Goal: Task Accomplishment & Management: Complete application form

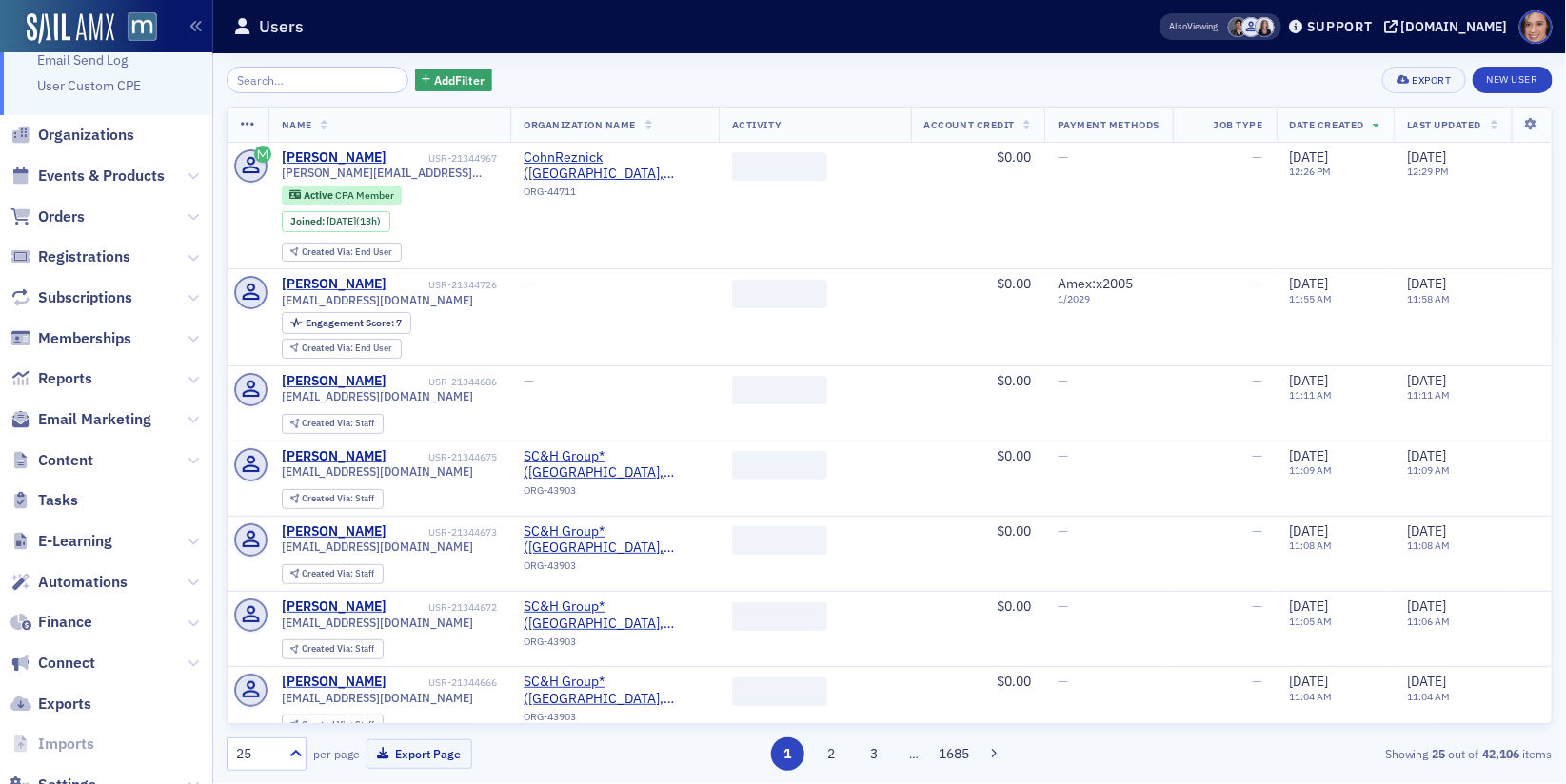
scroll to position [150, 0]
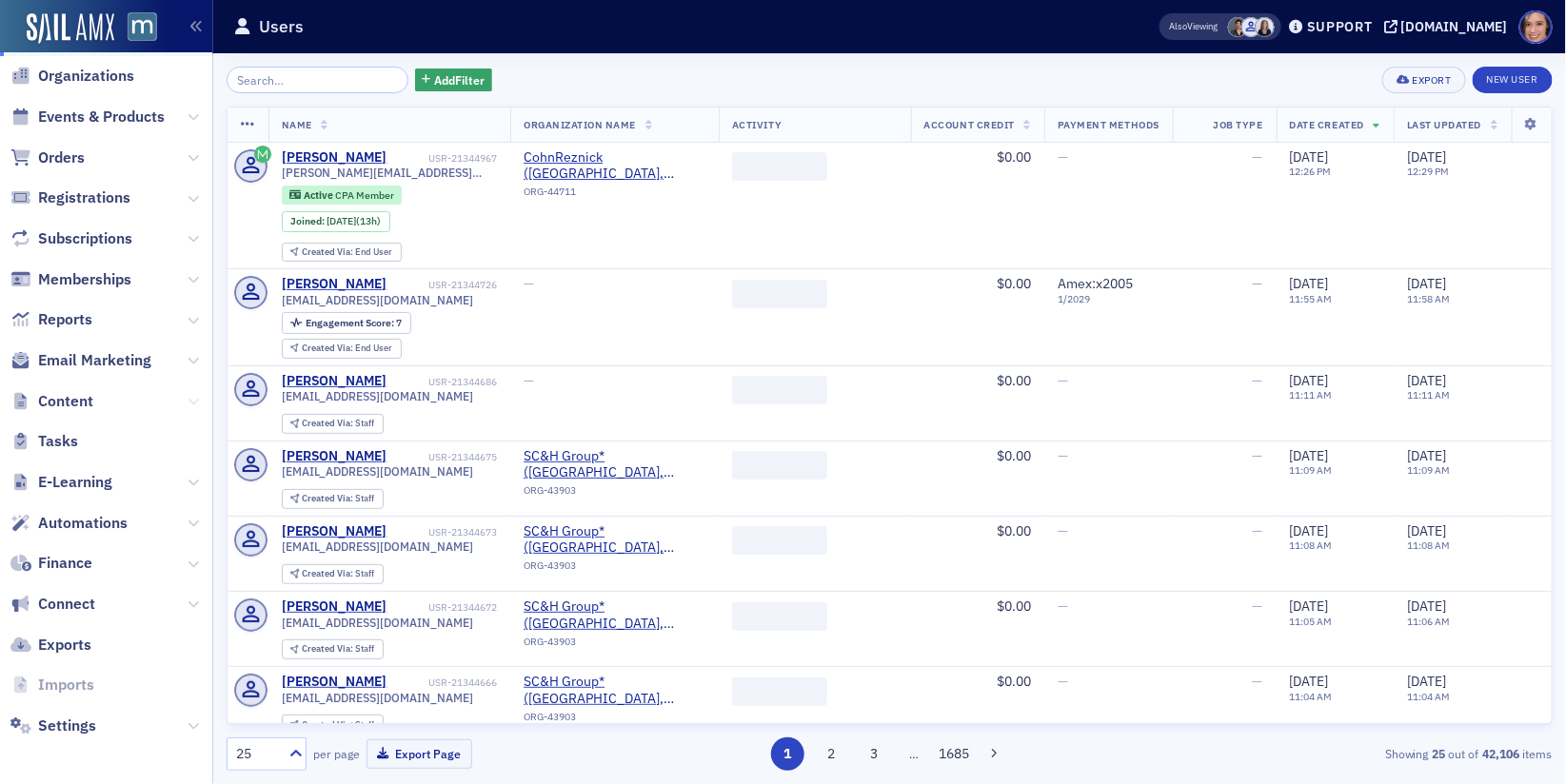
click at [197, 406] on button at bounding box center [194, 402] width 12 height 21
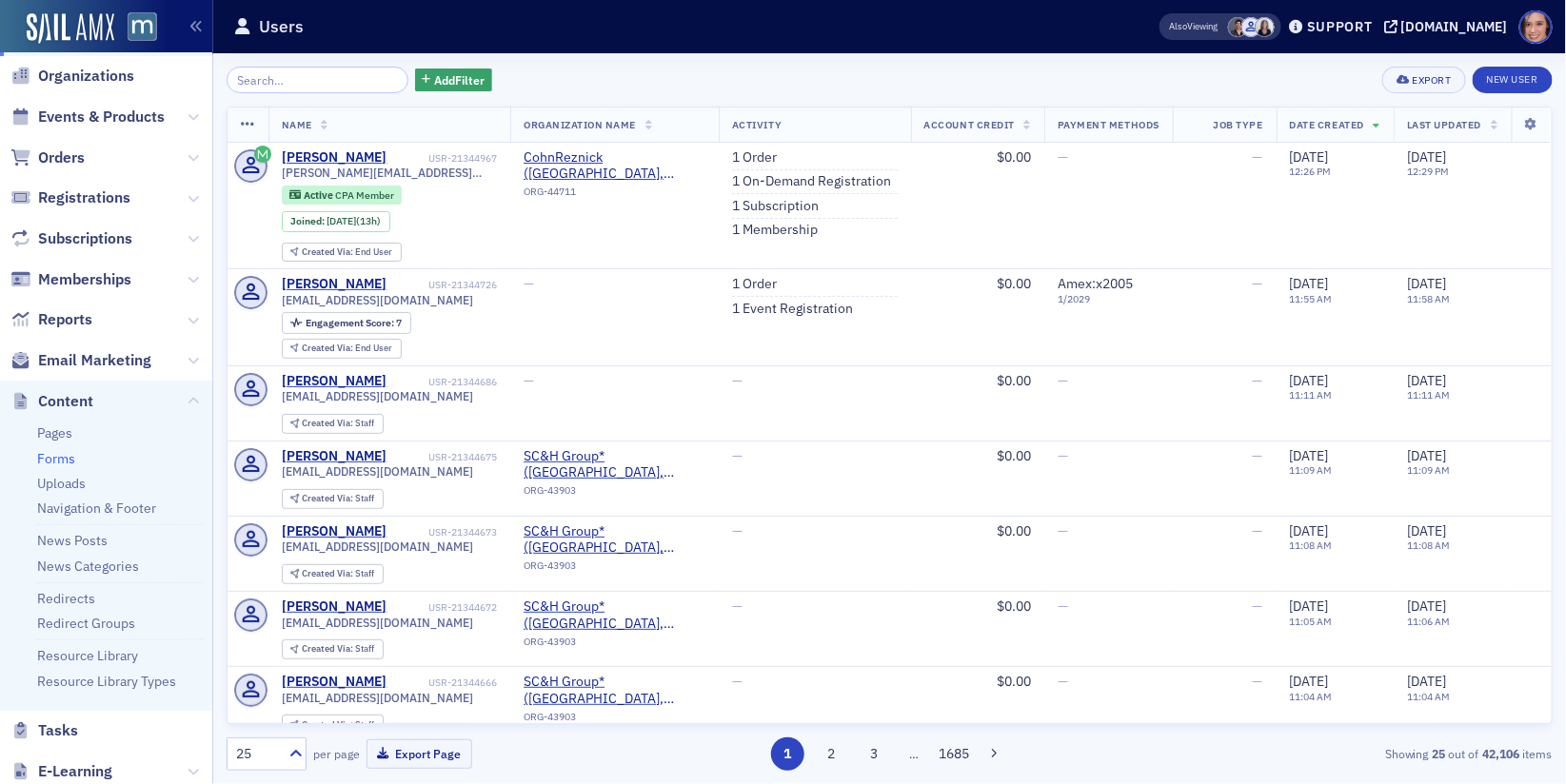
click at [47, 458] on link "Forms" at bounding box center [55, 459] width 38 height 17
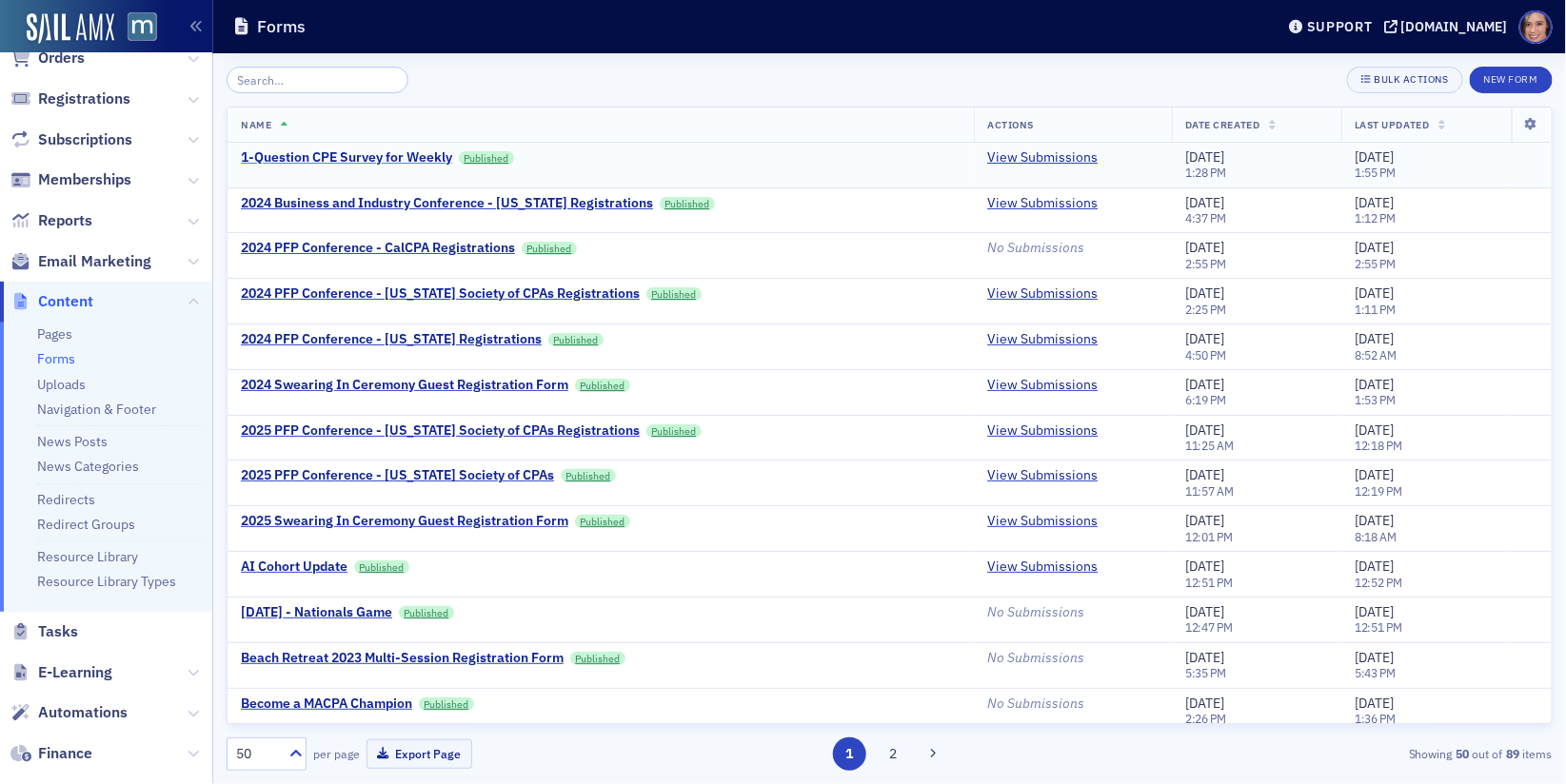
click at [365, 162] on div "1-Question CPE Survey for Weekly" at bounding box center [347, 158] width 211 height 17
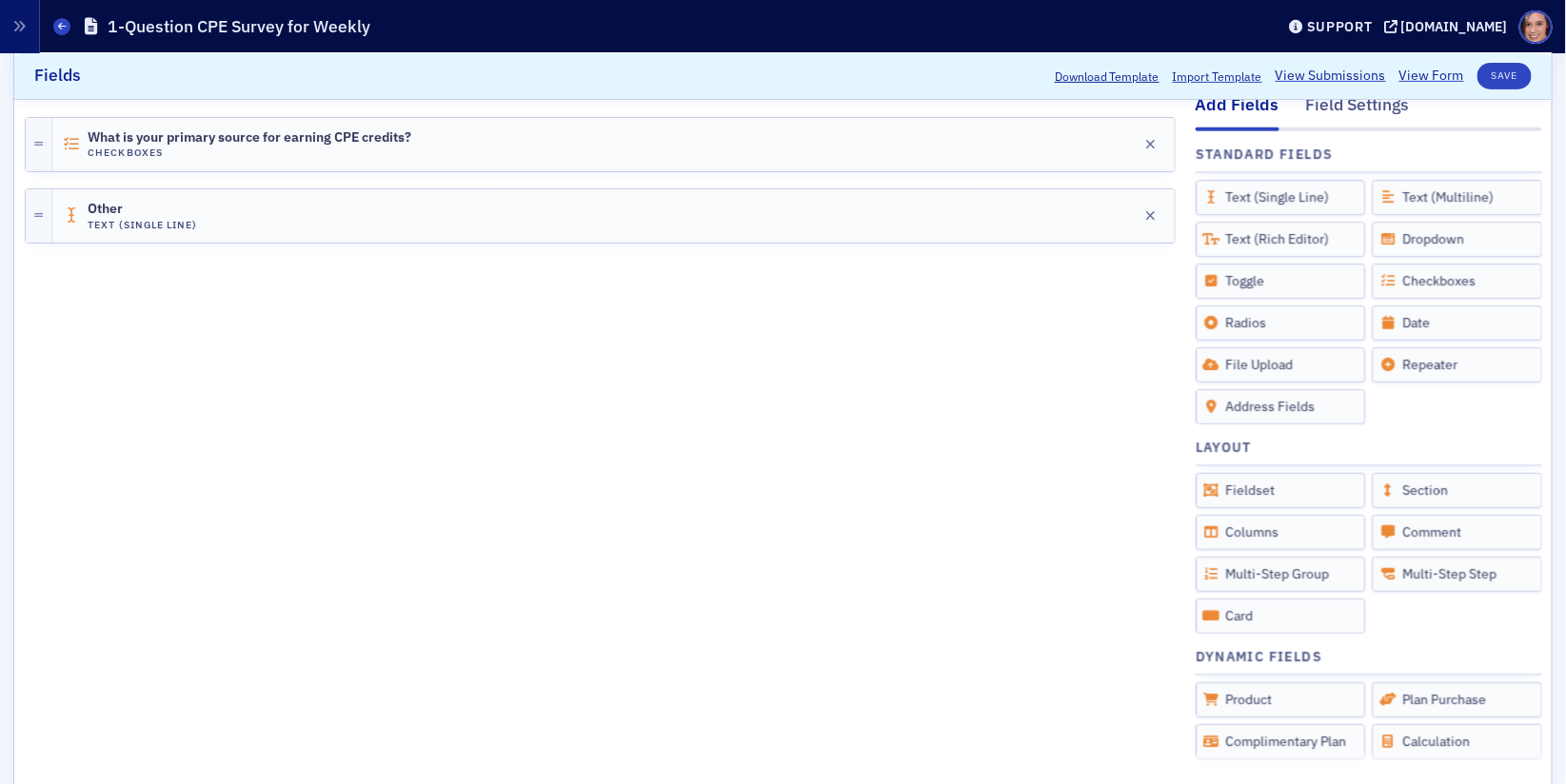
scroll to position [491, 0]
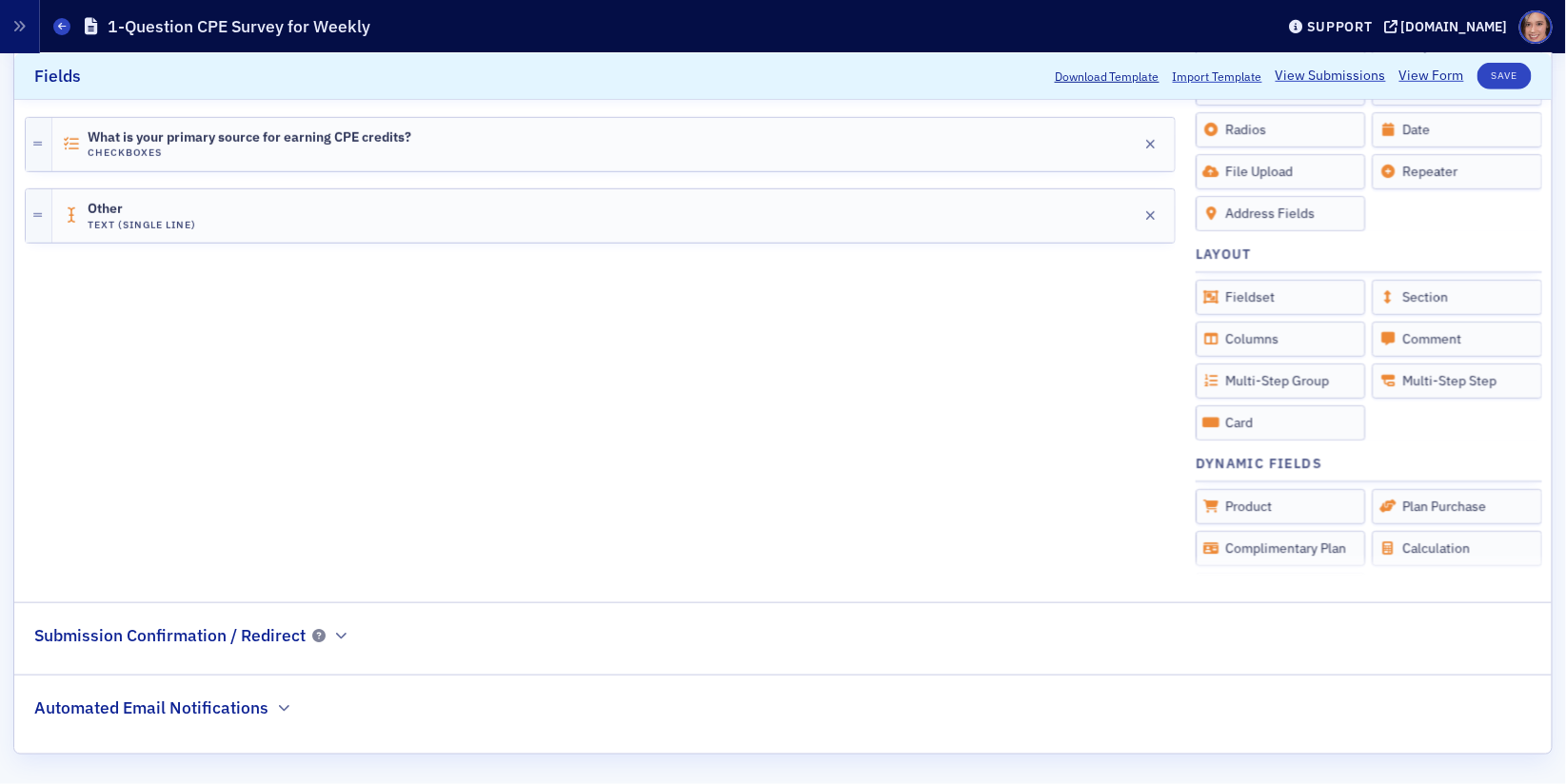
click at [331, 627] on div "Submission Confirmation / Redirect" at bounding box center [192, 625] width 316 height 45
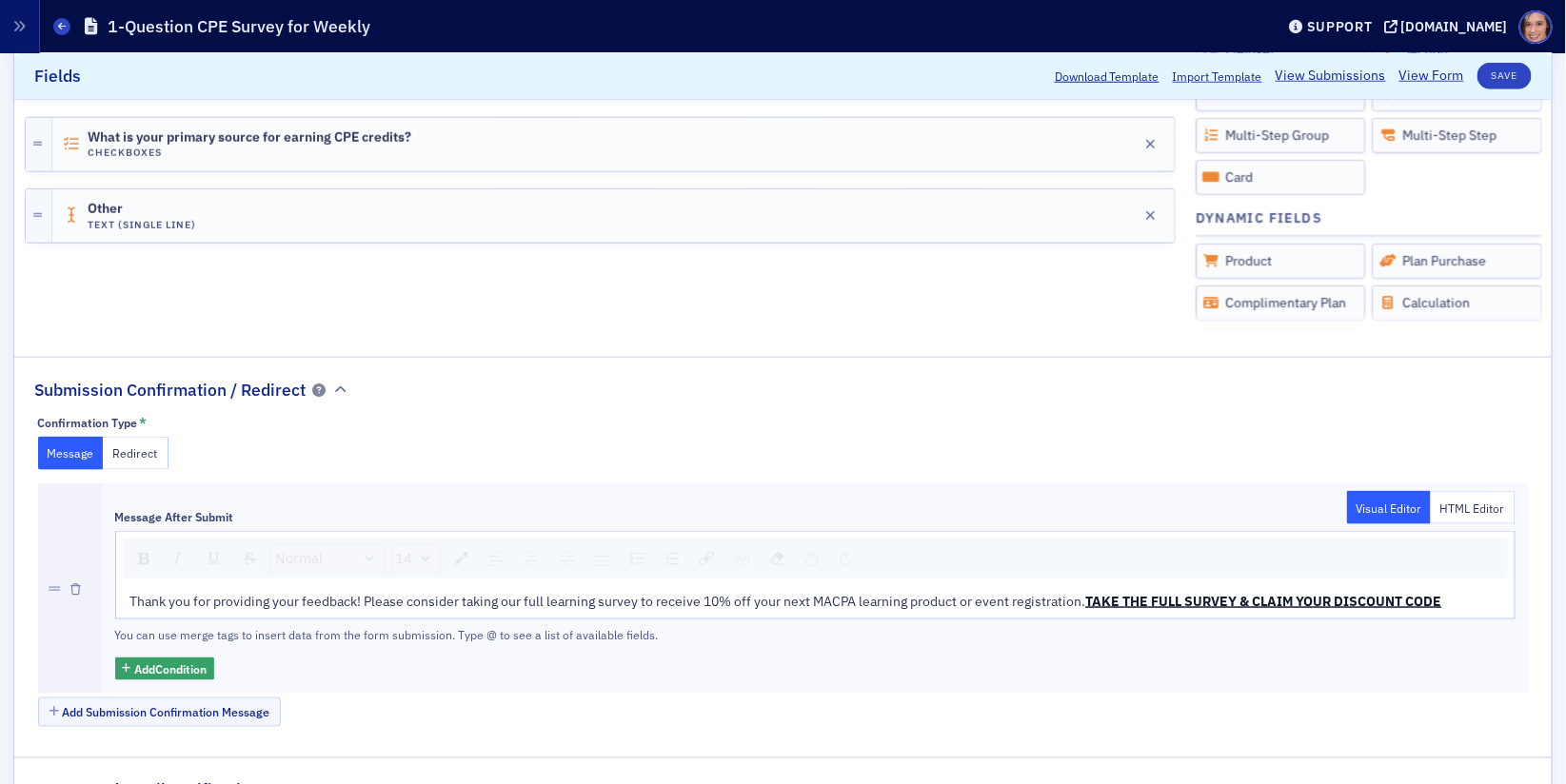
scroll to position [858, 0]
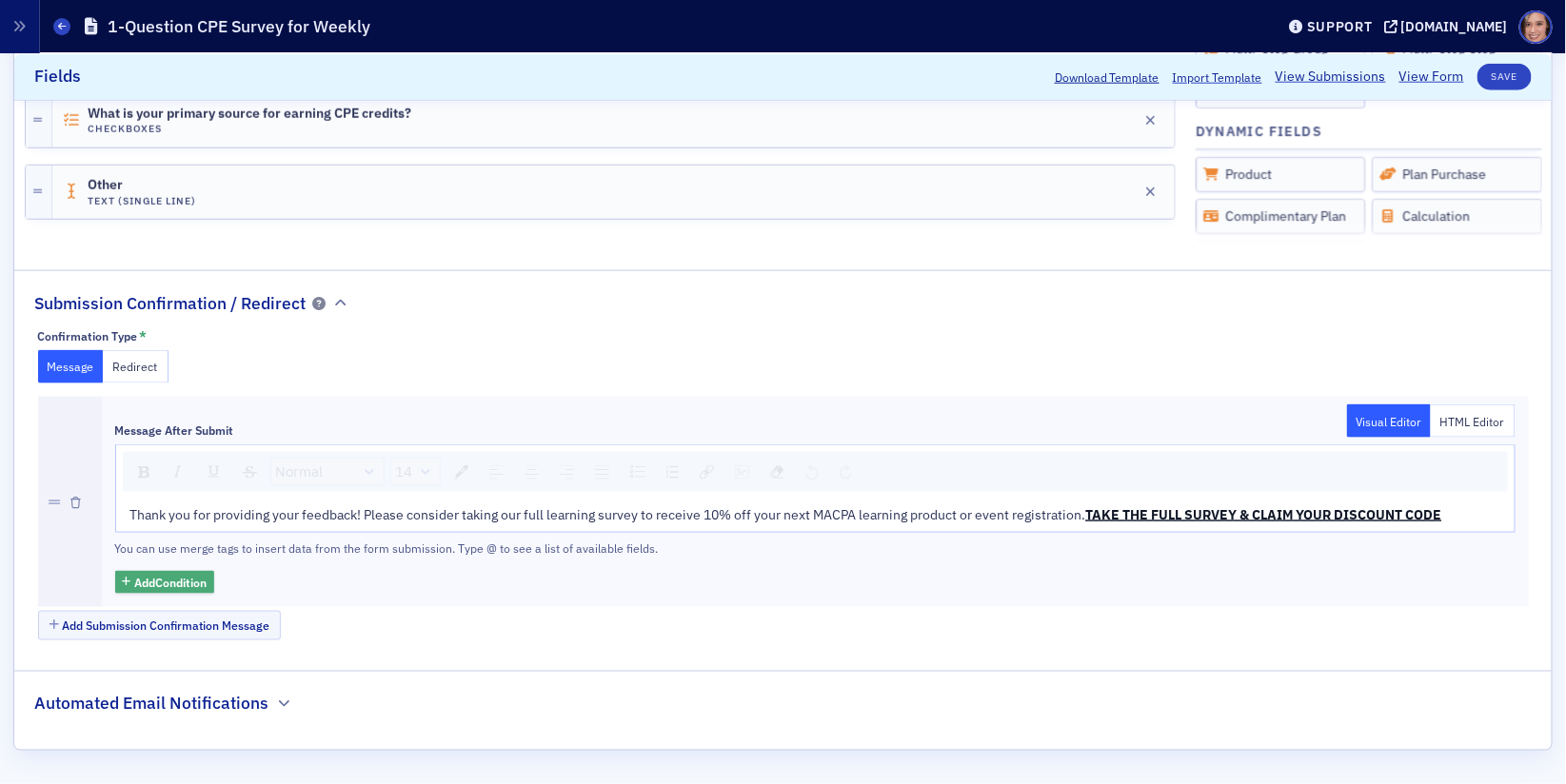
click at [160, 575] on button "Add Condition" at bounding box center [165, 583] width 100 height 24
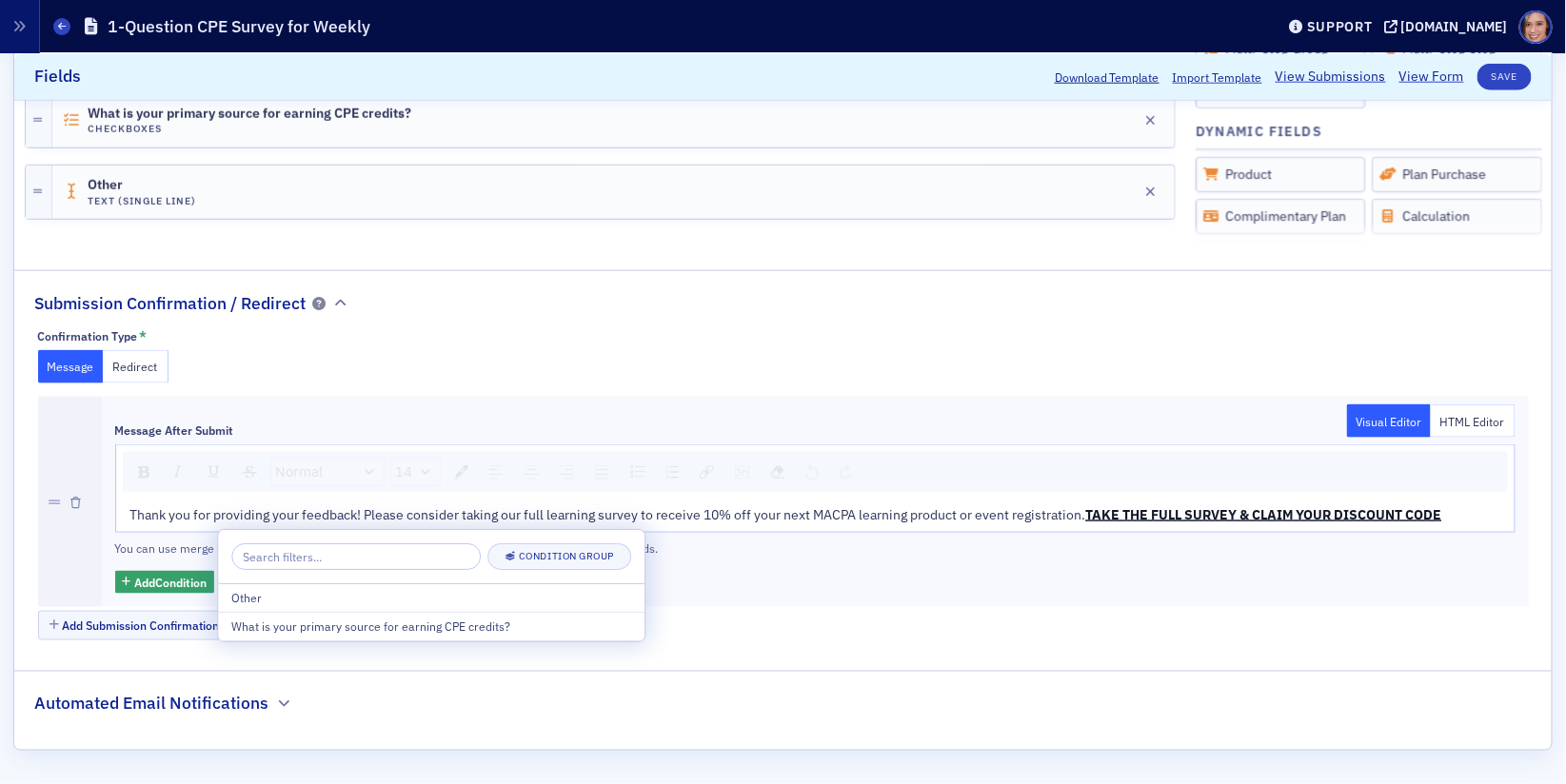
click at [624, 505] on div "Thank you for providing your feedback! Please consider taking our full learning…" at bounding box center [816, 515] width 1371 height 20
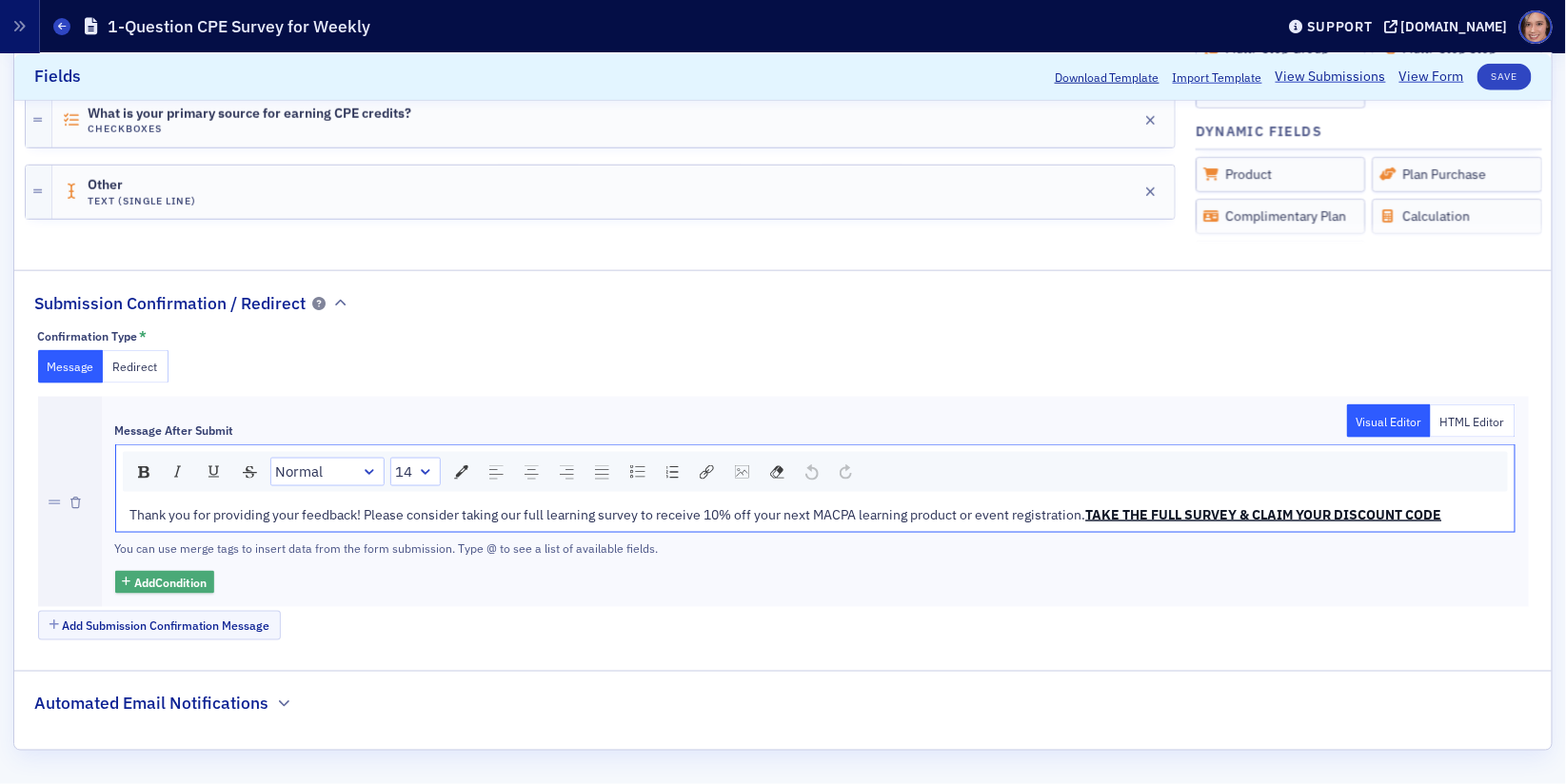
click at [171, 591] on span "Add Condition" at bounding box center [170, 583] width 73 height 17
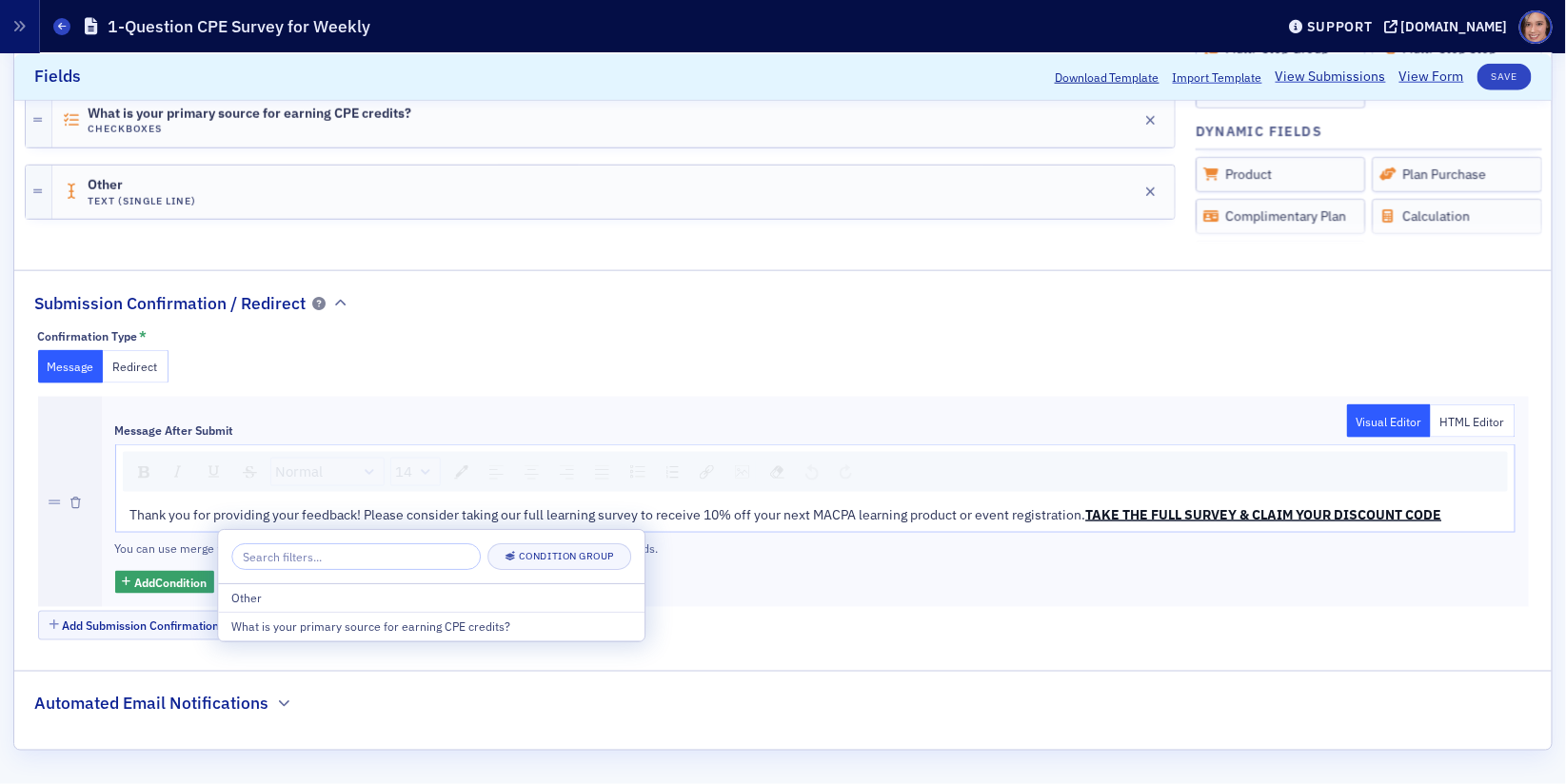
click at [702, 350] on div "Message Redirect" at bounding box center [783, 367] width 1491 height 33
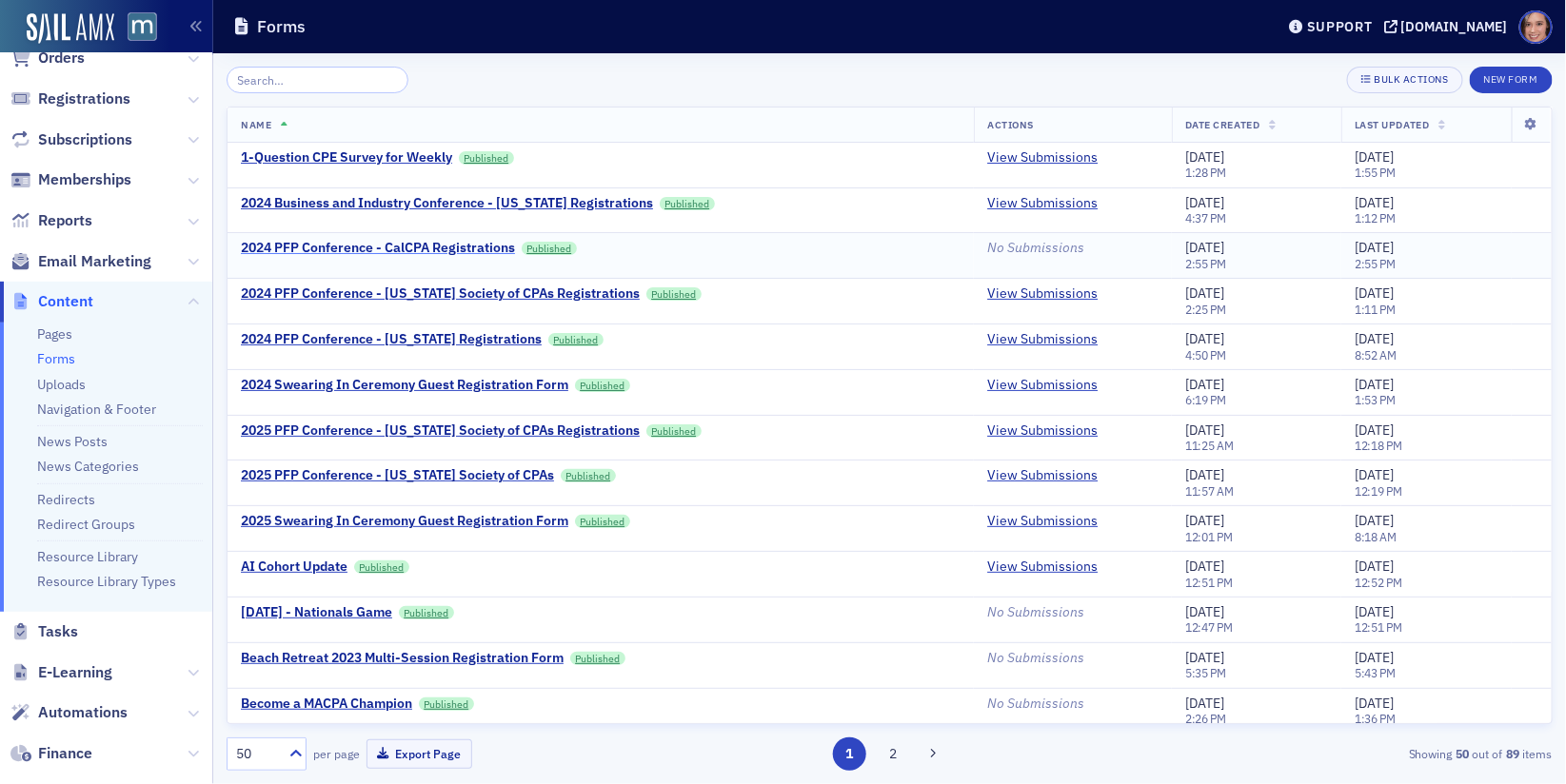
click at [413, 248] on div "2024 PFP Conference - CalCPA Registrations" at bounding box center [378, 249] width 274 height 17
click at [275, 75] on input "search" at bounding box center [318, 80] width 182 height 27
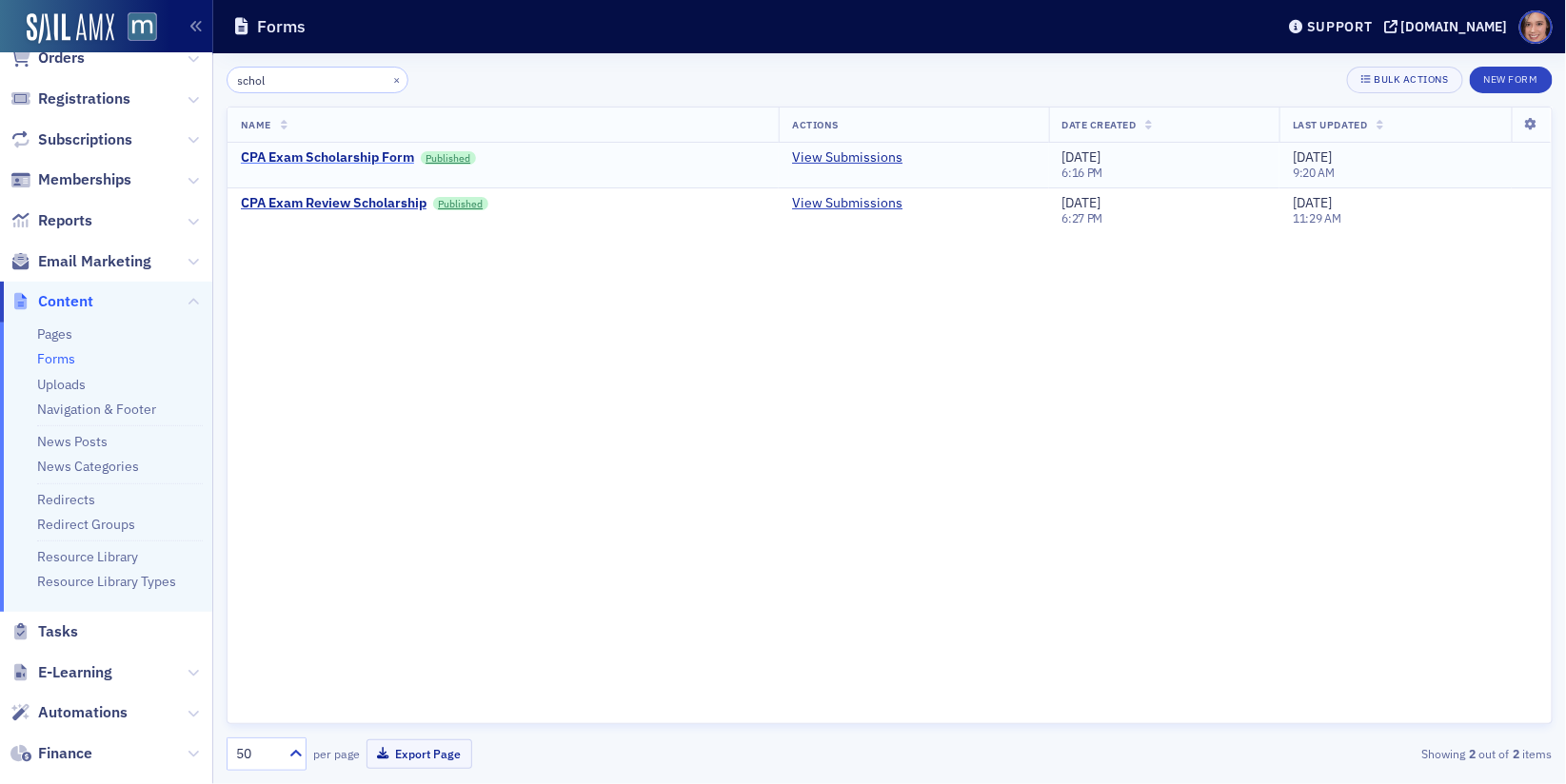
type input "schol"
click at [290, 154] on div "CPA Exam Scholarship Form" at bounding box center [327, 158] width 173 height 17
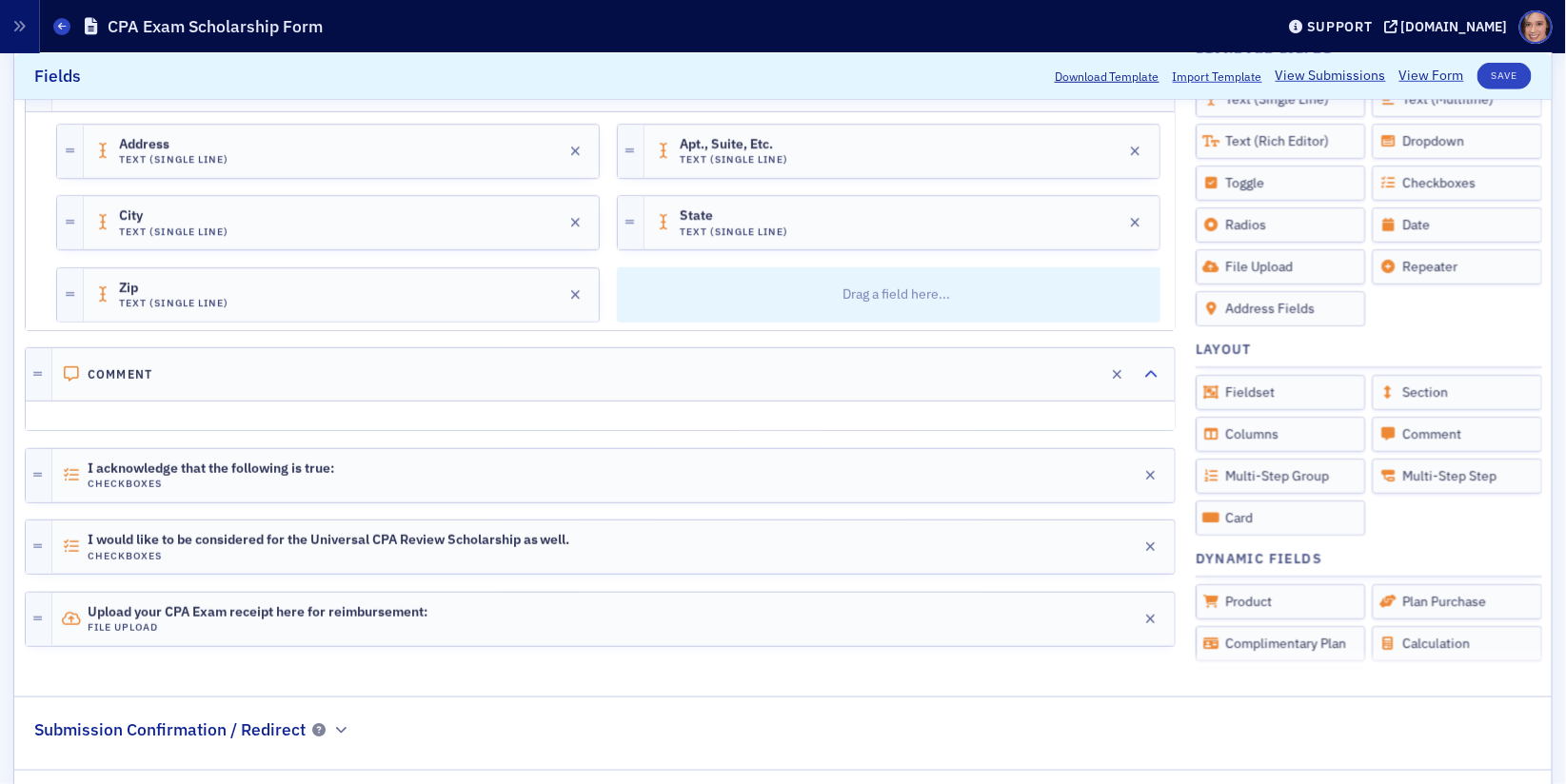
scroll to position [625, 0]
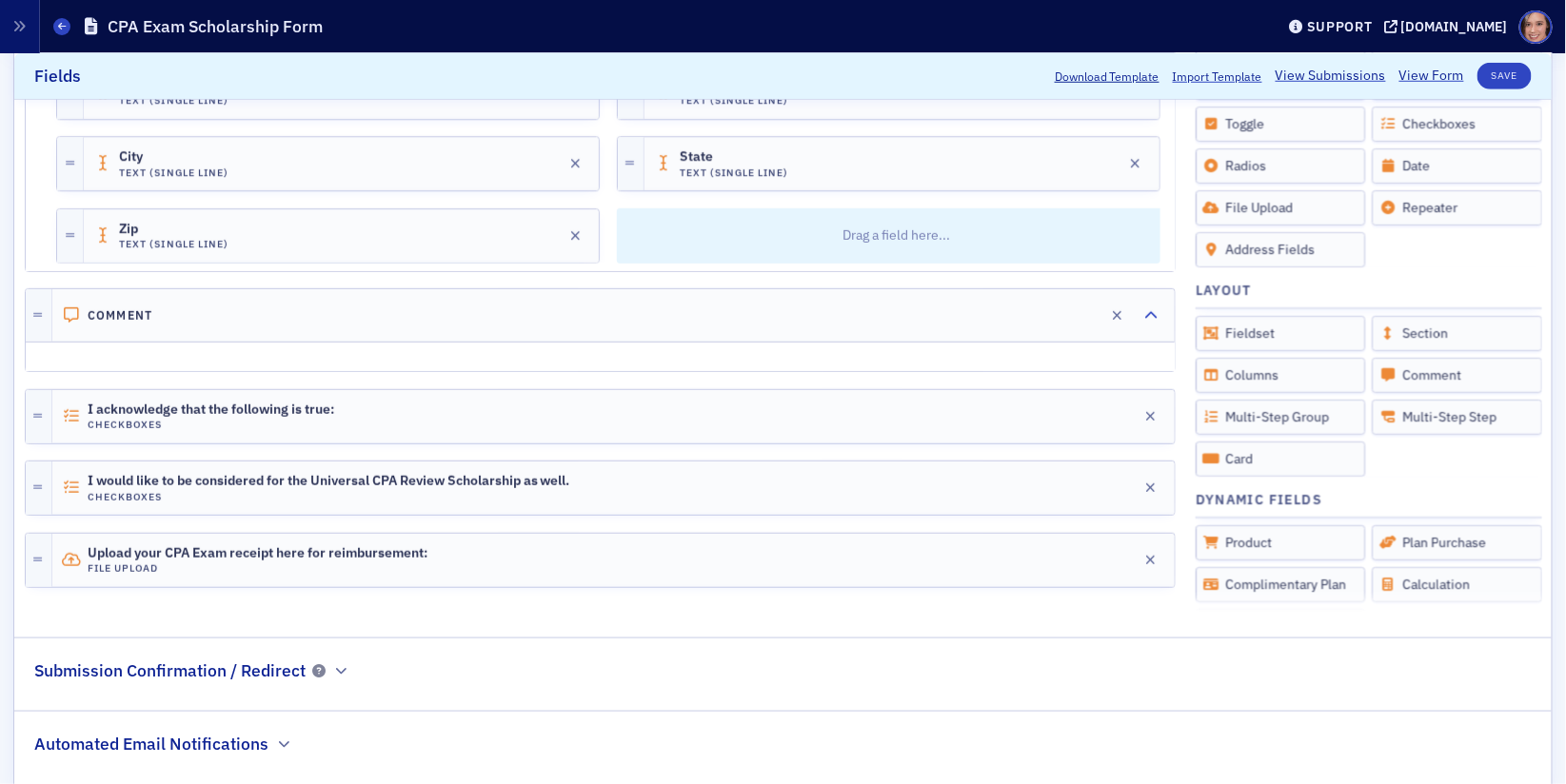
click at [336, 639] on div "Submission Confirmation / Redirect" at bounding box center [192, 661] width 316 height 45
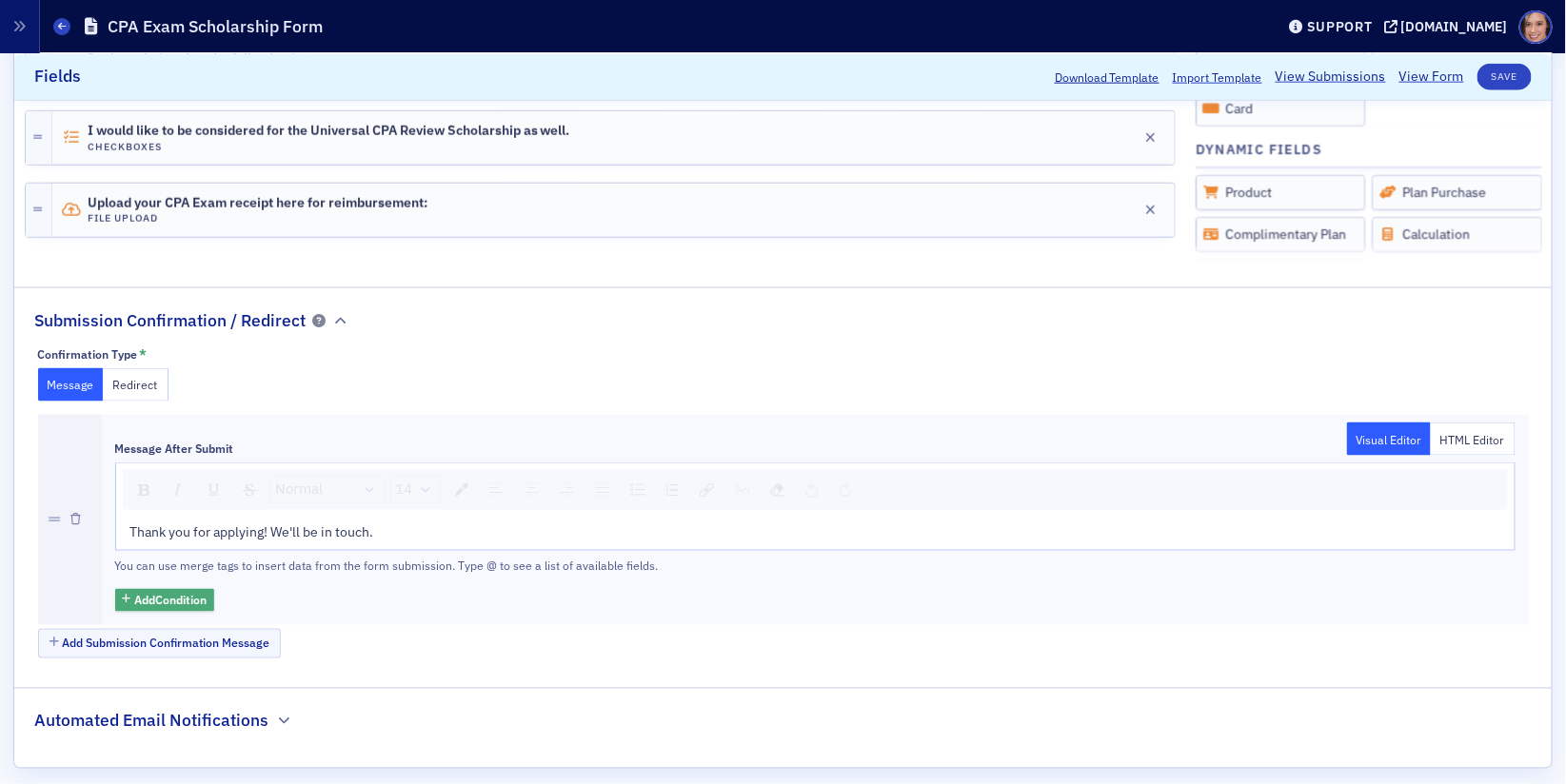
click at [206, 592] on span "Add Condition" at bounding box center [170, 601] width 73 height 17
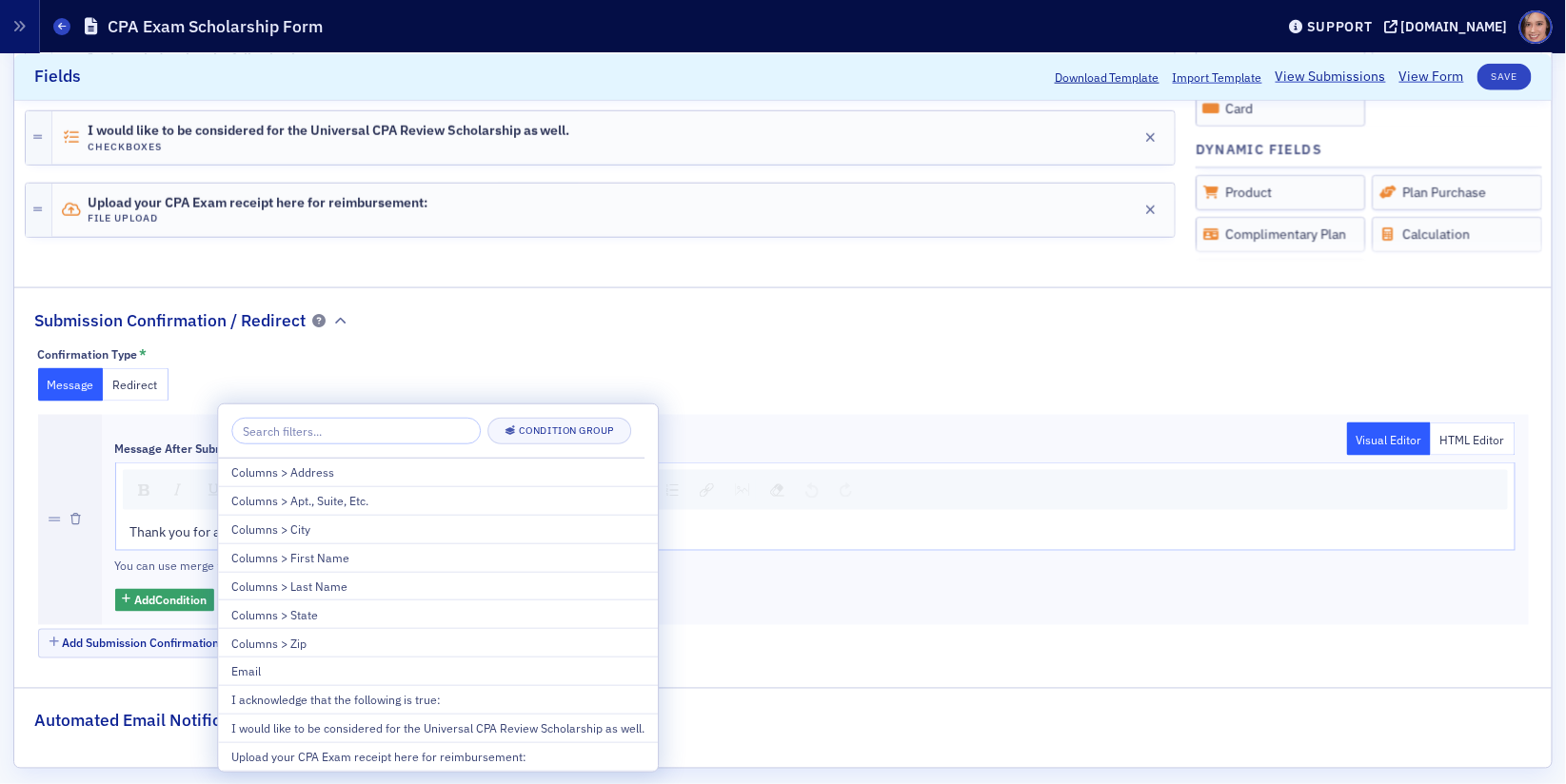
click at [567, 287] on fieldset "Submission Confirmation / Redirect Confirmation Type * Message Redirect Message…" at bounding box center [783, 481] width 1538 height 387
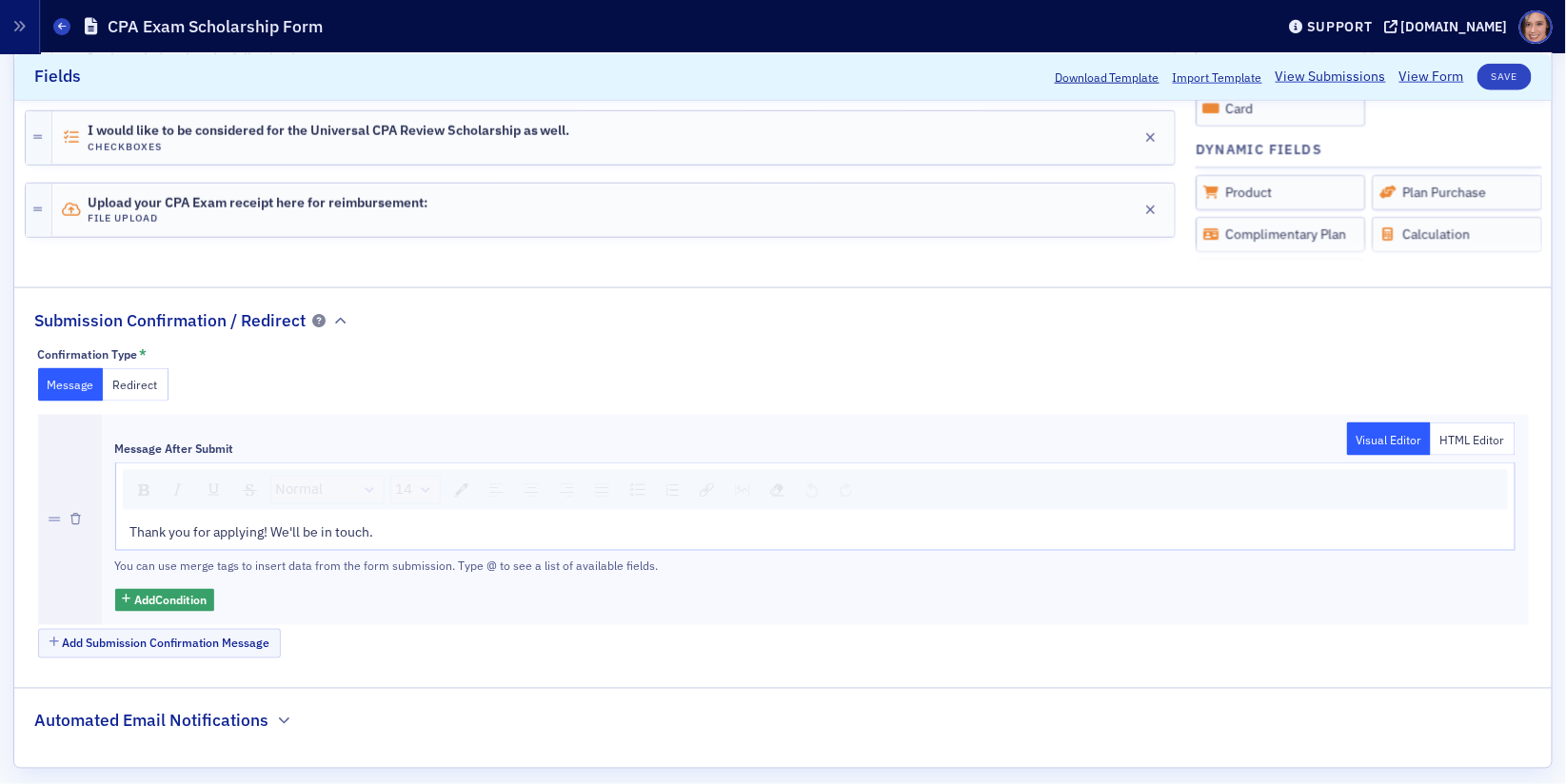
click at [282, 696] on div "Automated Email Notifications" at bounding box center [163, 711] width 259 height 45
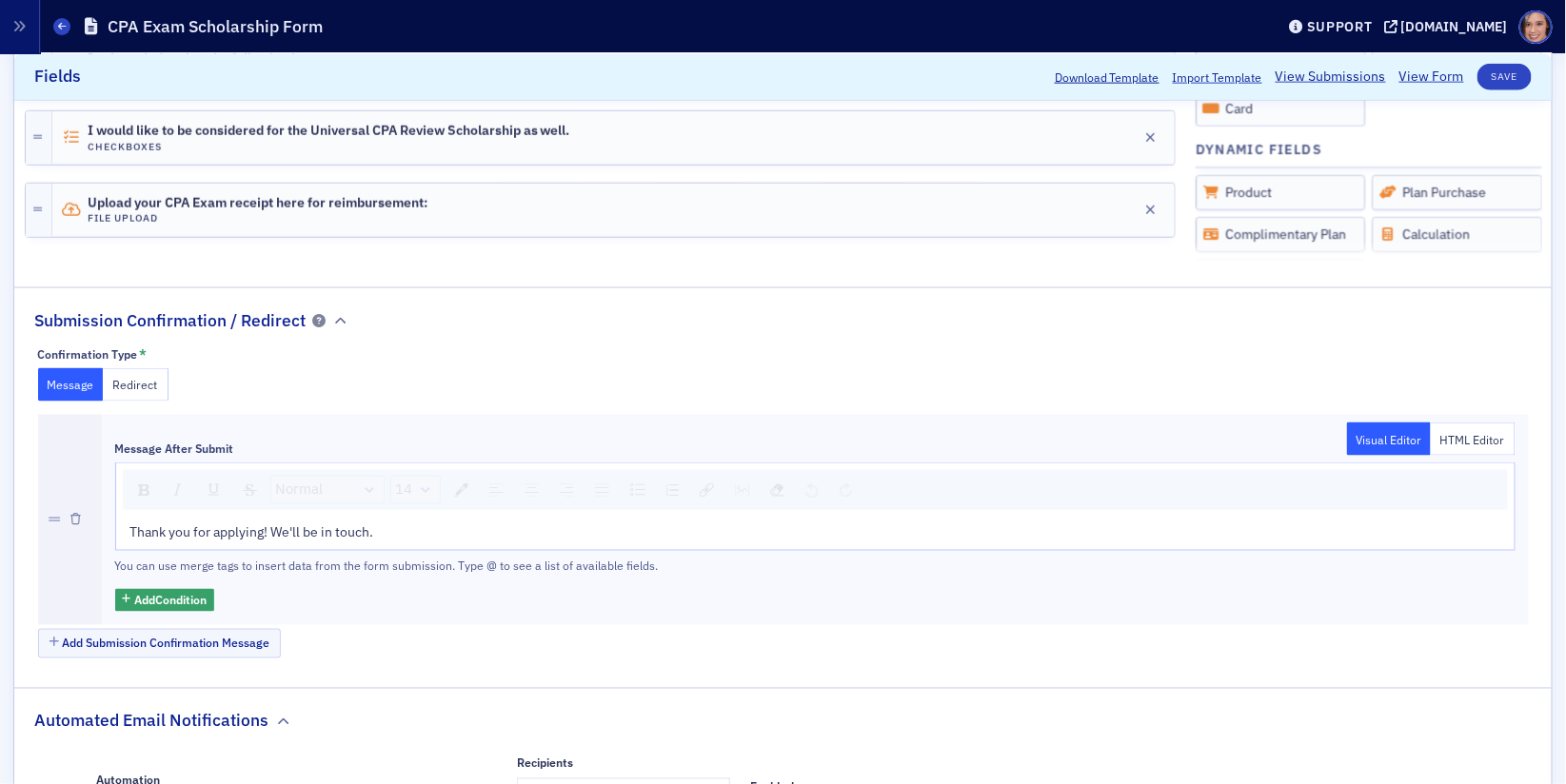
scroll to position [1101, 0]
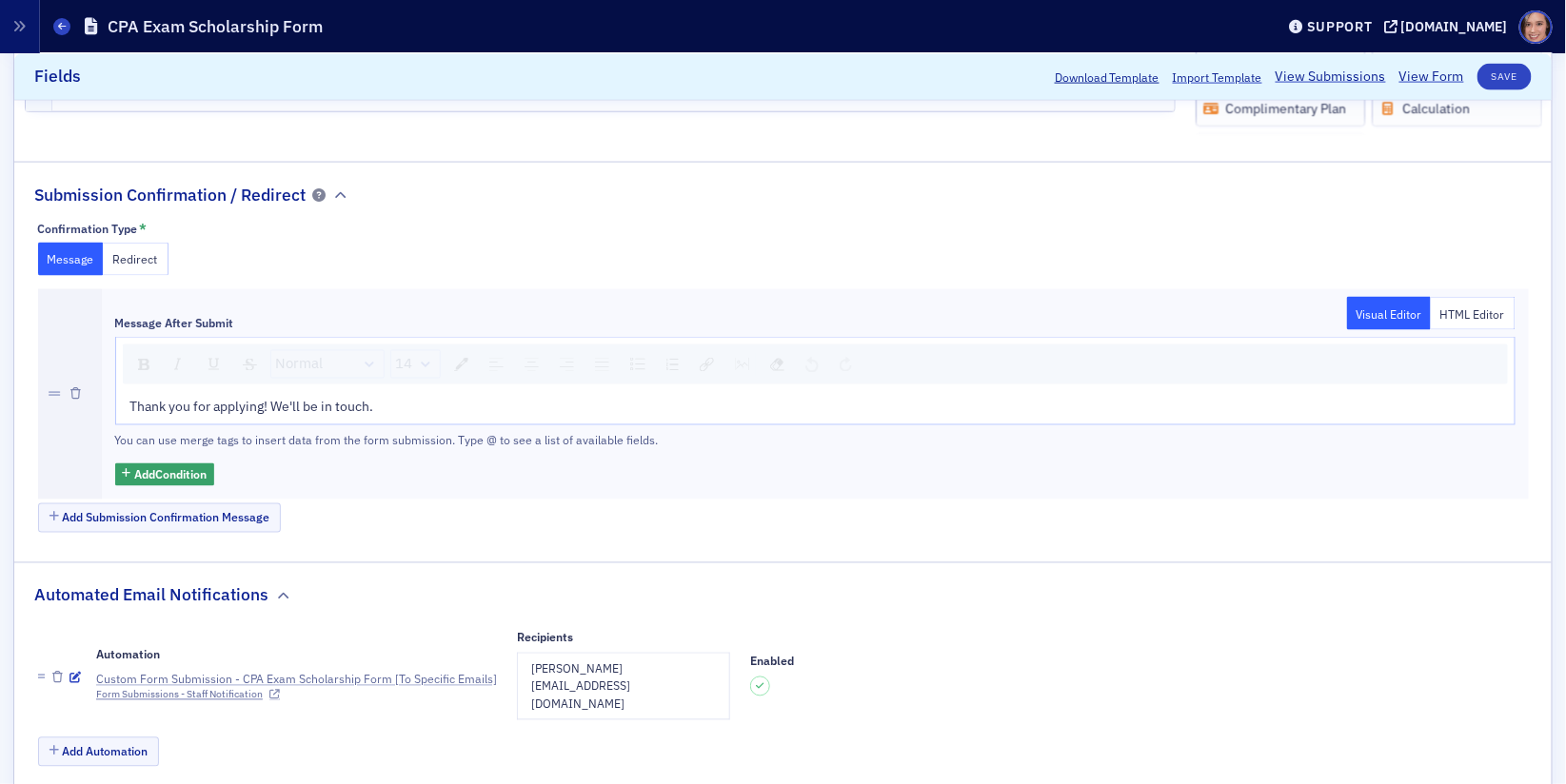
click at [180, 671] on div "Custom Form Submission - CPA Exam Scholarship Form [To Specific Emails]" at bounding box center [296, 679] width 401 height 17
click at [73, 673] on icon "button" at bounding box center [76, 678] width 12 height 12
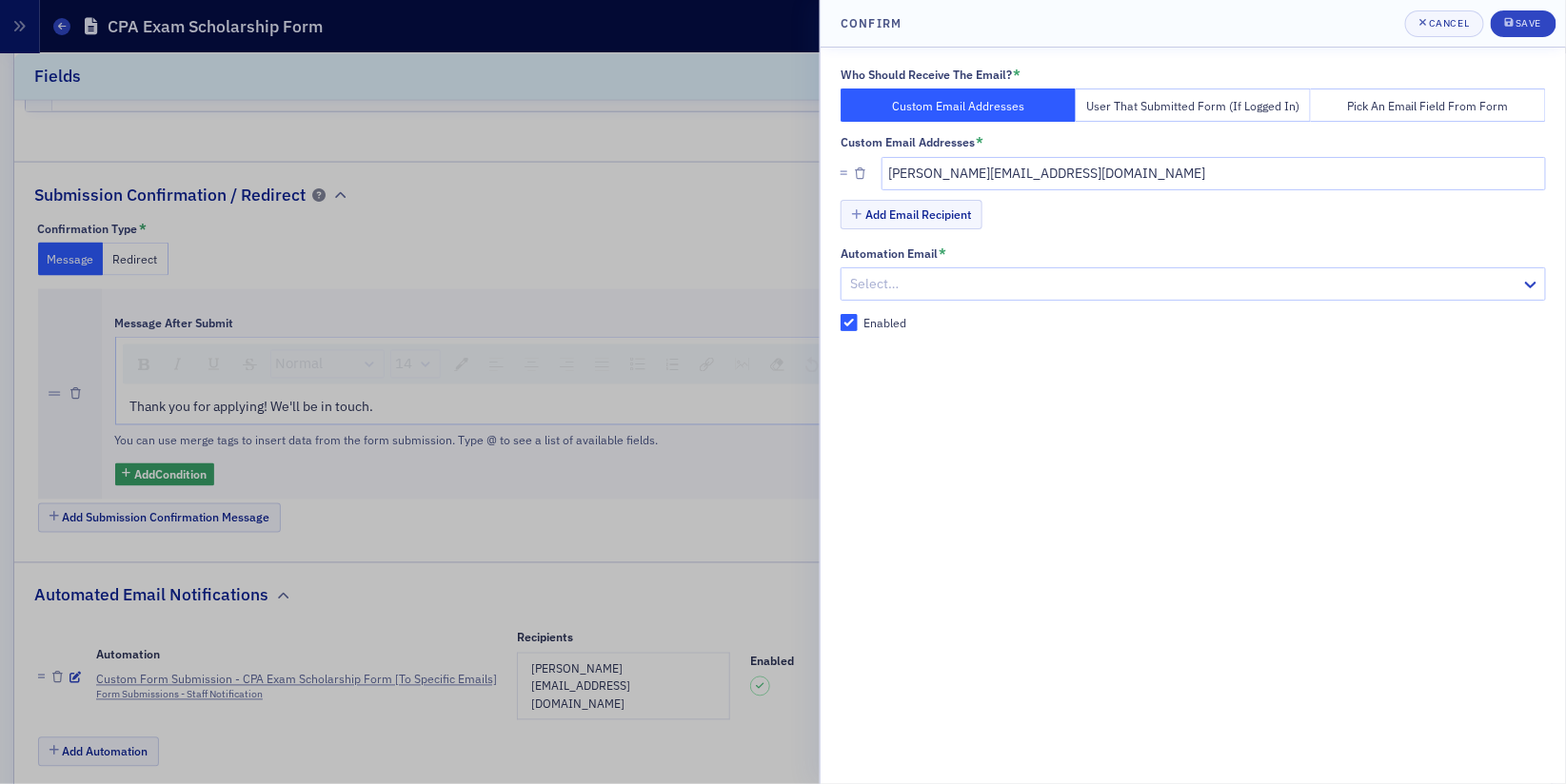
click at [782, 142] on div at bounding box center [783, 392] width 1566 height 784
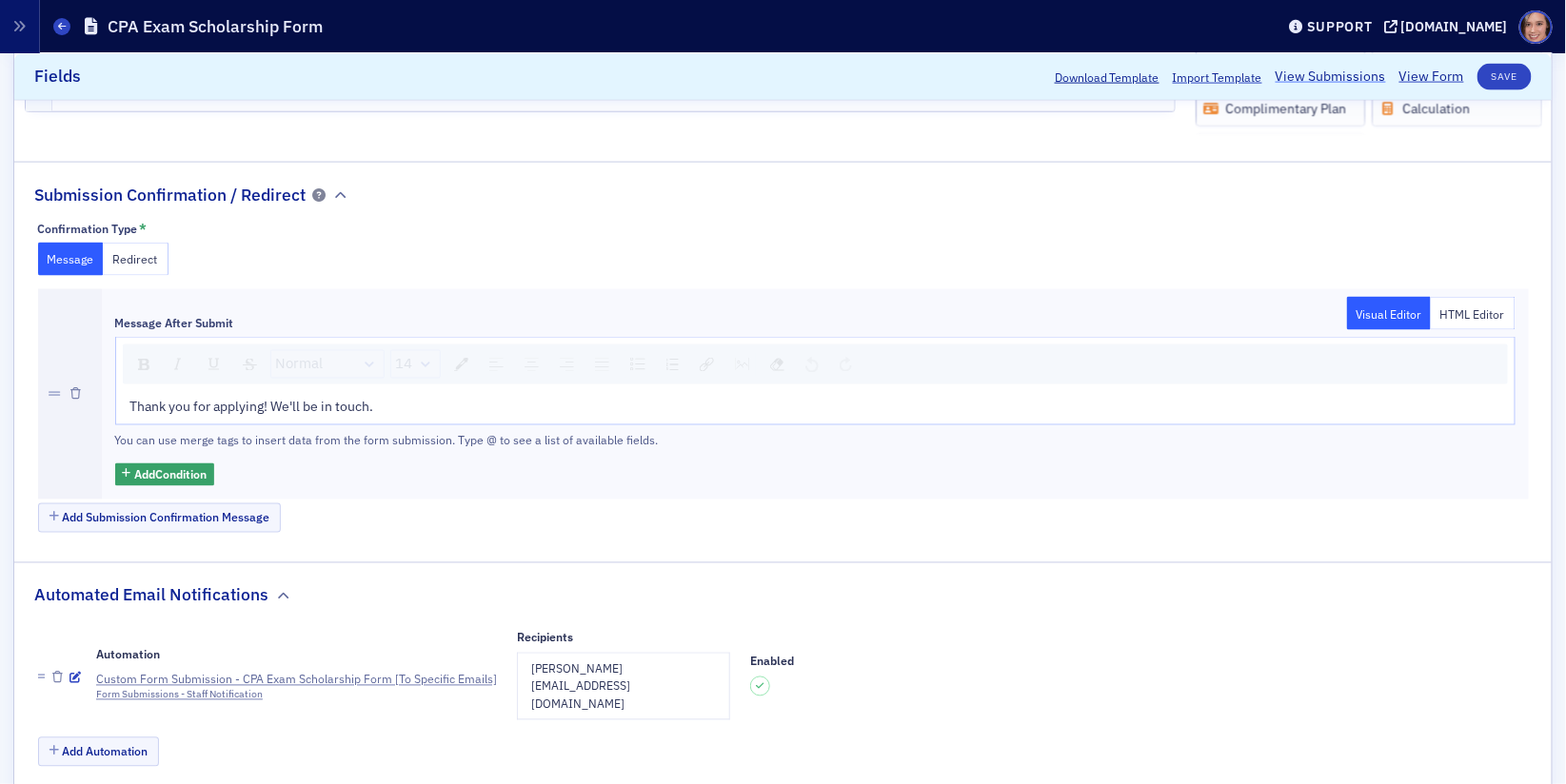
click at [1347, 77] on link "View Submissions" at bounding box center [1332, 76] width 110 height 20
